Goal: Leave review/rating: Leave review/rating

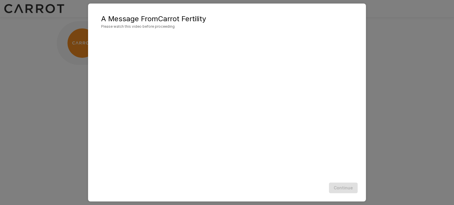
click at [377, 114] on div "A Message From Carrot Fertility Please watch this video before proceeding Conti…" at bounding box center [227, 102] width 454 height 205
click at [339, 187] on button "Continue" at bounding box center [343, 188] width 29 height 11
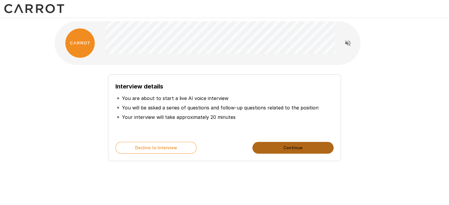
click at [295, 146] on button "Continue" at bounding box center [293, 148] width 81 height 12
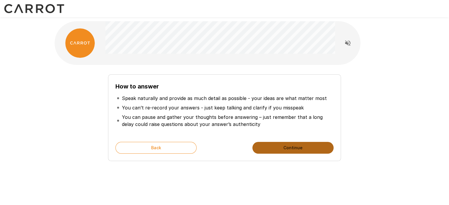
click at [295, 146] on button "Continue" at bounding box center [293, 148] width 81 height 12
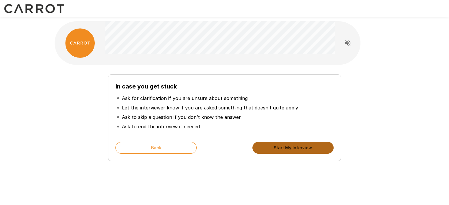
click at [295, 146] on button "Start My Interview" at bounding box center [293, 148] width 81 height 12
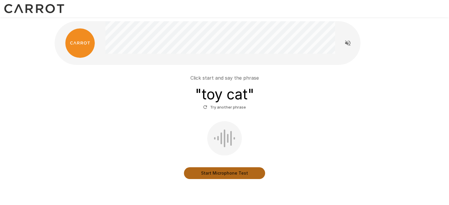
click at [221, 172] on button "Start Microphone Test" at bounding box center [224, 174] width 81 height 12
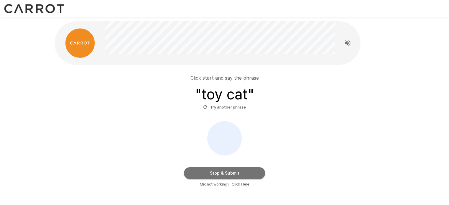
click at [221, 172] on button "Stop & Submit" at bounding box center [224, 174] width 81 height 12
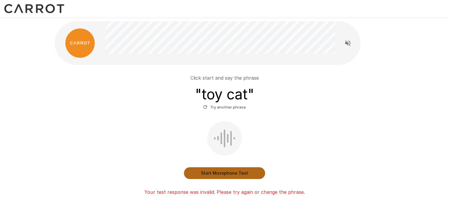
click at [221, 172] on button "Start Microphone Test" at bounding box center [224, 174] width 81 height 12
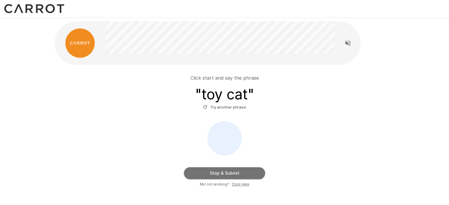
click at [221, 172] on button "Stop & Submit" at bounding box center [224, 174] width 81 height 12
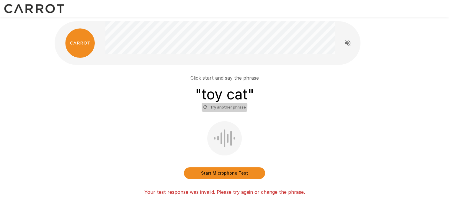
click at [207, 104] on button "Try another phrase" at bounding box center [225, 107] width 46 height 9
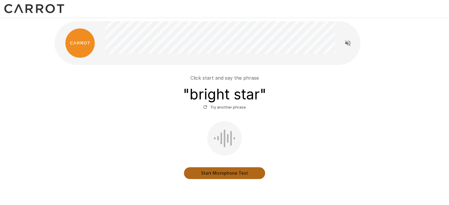
click at [222, 171] on button "Start Microphone Test" at bounding box center [224, 174] width 81 height 12
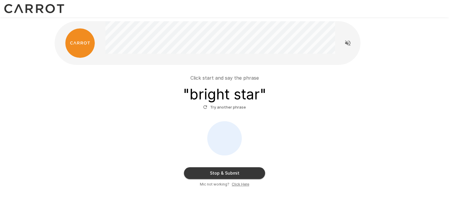
click at [222, 171] on button "Stop & Submit" at bounding box center [224, 174] width 81 height 12
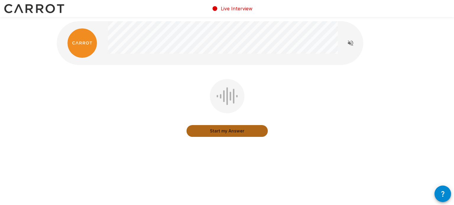
click at [231, 133] on button "Start my Answer" at bounding box center [226, 131] width 81 height 12
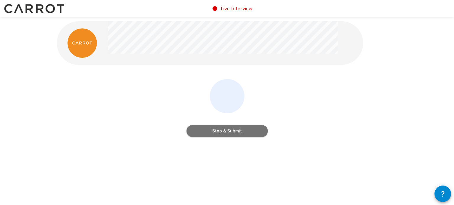
click at [231, 133] on button "Stop & Submit" at bounding box center [226, 131] width 81 height 12
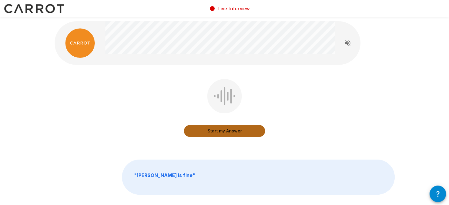
click at [233, 132] on button "Start my Answer" at bounding box center [224, 131] width 81 height 12
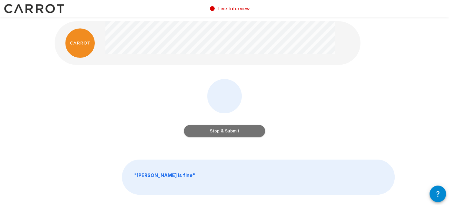
click at [233, 132] on button "Stop & Submit" at bounding box center [224, 131] width 81 height 12
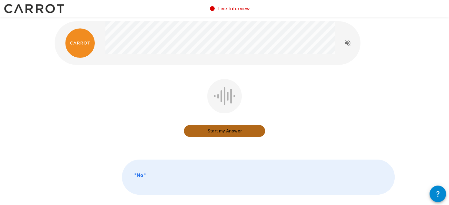
click at [233, 132] on button "Start my Answer" at bounding box center [224, 131] width 81 height 12
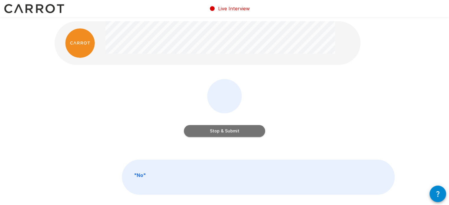
click at [233, 132] on button "Stop & Submit" at bounding box center [224, 131] width 81 height 12
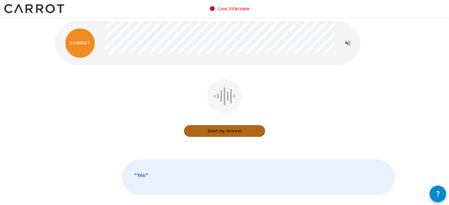
click at [233, 132] on button "Start my Answer" at bounding box center [224, 131] width 81 height 12
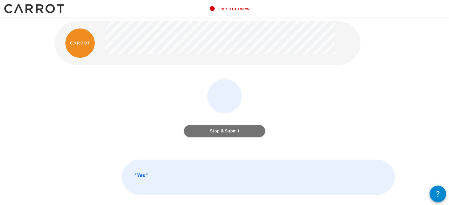
click at [233, 132] on button "Stop & Submit" at bounding box center [224, 131] width 81 height 12
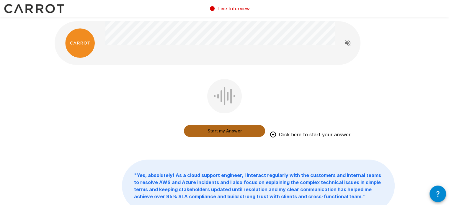
click at [233, 132] on button "Start my Answer" at bounding box center [224, 131] width 81 height 12
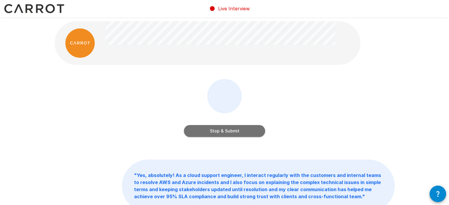
click at [233, 129] on button "Stop & Submit" at bounding box center [224, 131] width 81 height 12
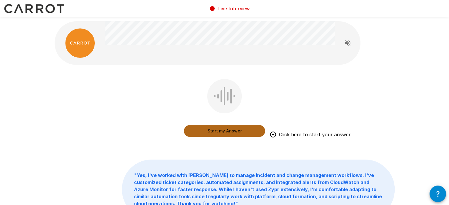
click at [226, 133] on button "Start my Answer" at bounding box center [224, 131] width 81 height 12
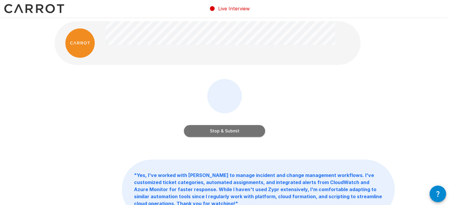
click at [226, 133] on button "Stop & Submit" at bounding box center [224, 131] width 81 height 12
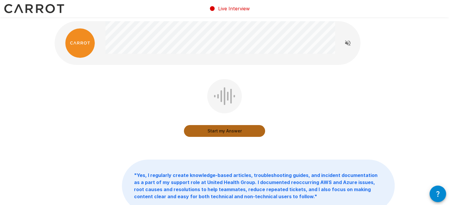
click at [222, 127] on button "Start my Answer" at bounding box center [224, 131] width 81 height 12
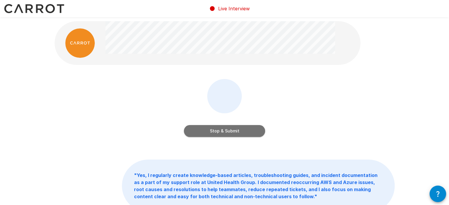
click at [227, 131] on button "Stop & Submit" at bounding box center [224, 131] width 81 height 12
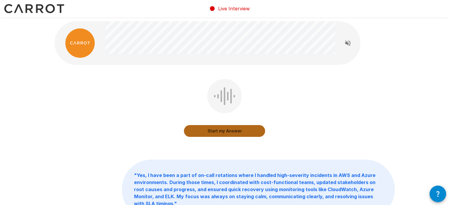
click at [217, 129] on button "Start my Answer" at bounding box center [224, 131] width 81 height 12
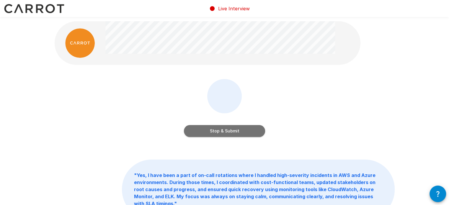
click at [217, 129] on button "Stop & Submit" at bounding box center [224, 131] width 81 height 12
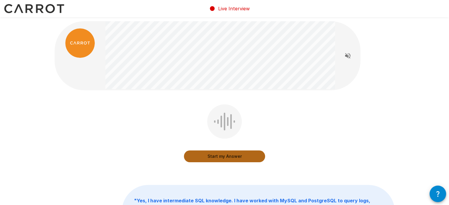
click at [220, 156] on button "Start my Answer" at bounding box center [224, 157] width 81 height 12
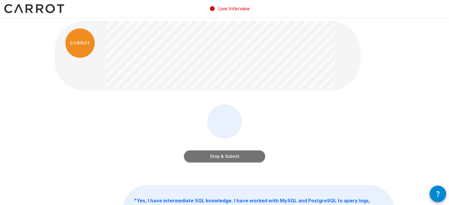
click at [220, 156] on button "Stop & Submit" at bounding box center [224, 157] width 81 height 12
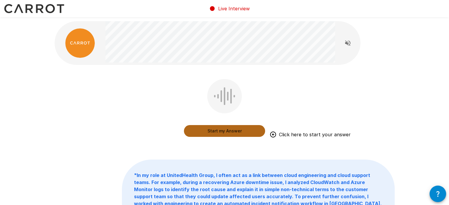
click at [223, 131] on button "Start my Answer" at bounding box center [224, 131] width 81 height 12
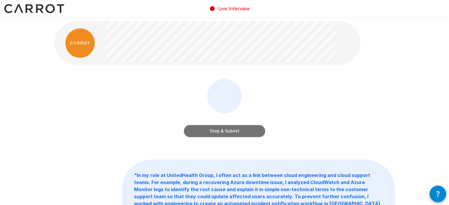
click at [223, 131] on button "Stop & Submit" at bounding box center [224, 131] width 81 height 12
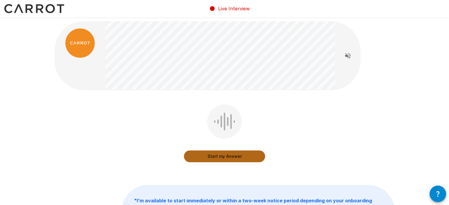
click at [225, 157] on button "Start my Answer" at bounding box center [224, 157] width 81 height 12
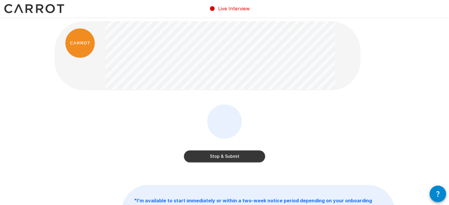
click at [225, 157] on button "Stop & Submit" at bounding box center [224, 157] width 81 height 12
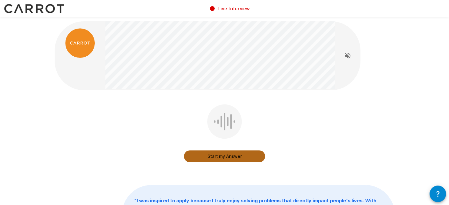
click at [232, 154] on button "Start my Answer" at bounding box center [224, 157] width 81 height 12
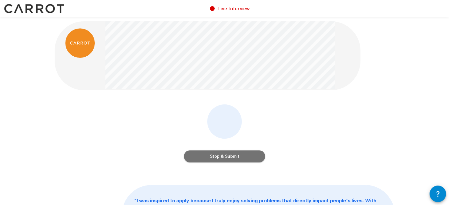
click at [232, 154] on button "Stop & Submit" at bounding box center [224, 157] width 81 height 12
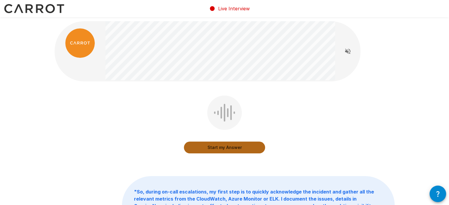
click at [238, 147] on button "Start my Answer" at bounding box center [224, 148] width 81 height 12
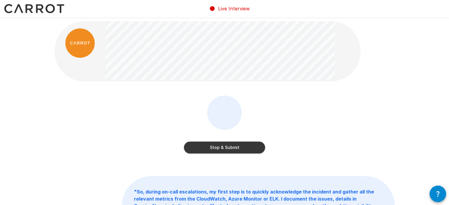
click at [238, 147] on button "Stop & Submit" at bounding box center [224, 148] width 81 height 12
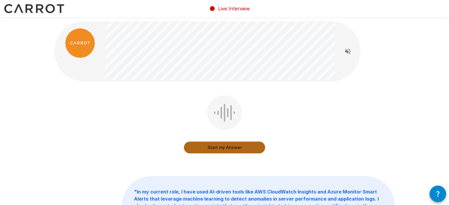
click at [238, 147] on button "Start my Answer" at bounding box center [224, 148] width 81 height 12
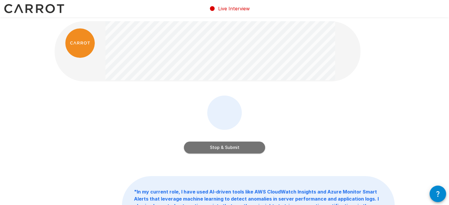
click at [238, 147] on button "Stop & Submit" at bounding box center [224, 148] width 81 height 12
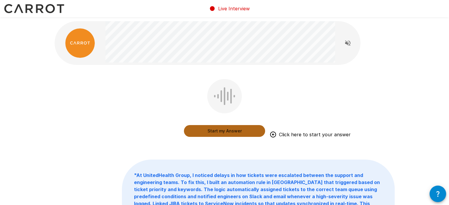
click at [230, 134] on button "Start my Answer" at bounding box center [224, 131] width 81 height 12
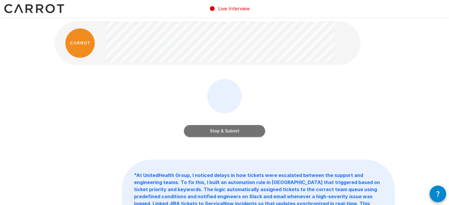
click at [230, 134] on button "Stop & Submit" at bounding box center [224, 131] width 81 height 12
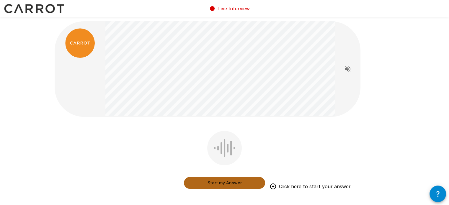
click at [244, 183] on button "Start my Answer" at bounding box center [224, 183] width 81 height 12
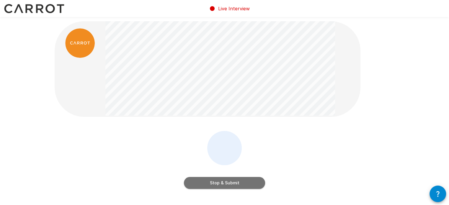
click at [244, 183] on button "Stop & Submit" at bounding box center [224, 183] width 81 height 12
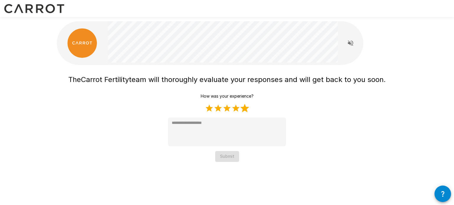
click at [246, 108] on label "5 Stars" at bounding box center [244, 108] width 9 height 9
type textarea "*"
click at [236, 155] on button "Submit" at bounding box center [227, 156] width 24 height 11
